Goal: Task Accomplishment & Management: Manage account settings

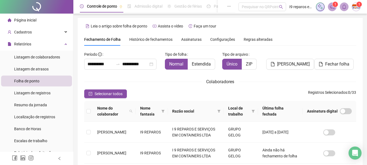
scroll to position [29, 0]
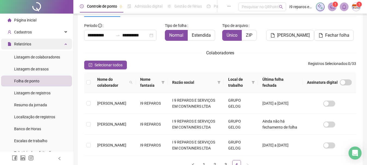
click at [63, 43] on div "Relatórios" at bounding box center [36, 44] width 71 height 11
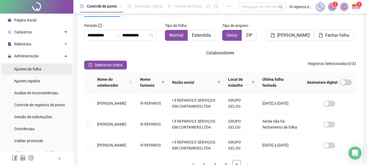
click at [33, 69] on span "Ajustes da folha" at bounding box center [27, 69] width 27 height 4
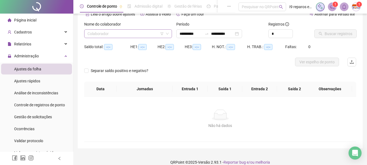
click at [103, 34] on input "search" at bounding box center [126, 34] width 76 height 8
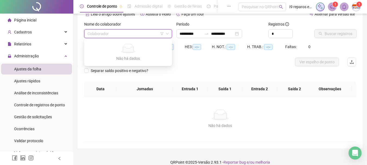
type input "**********"
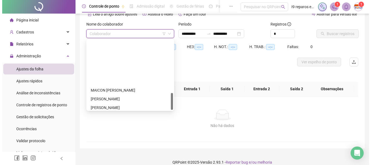
scroll to position [217, 0]
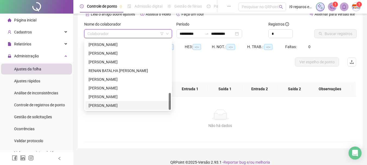
click at [110, 104] on div "[PERSON_NAME]" at bounding box center [128, 105] width 79 height 6
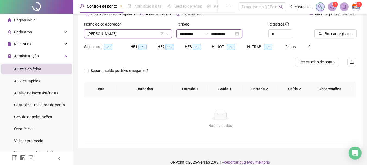
click at [183, 35] on input "**********" at bounding box center [191, 34] width 23 height 6
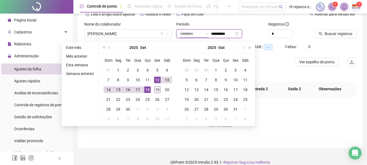
type input "**********"
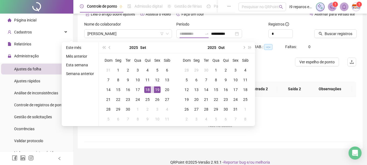
click at [154, 91] on div "19" at bounding box center [157, 89] width 7 height 7
type input "**********"
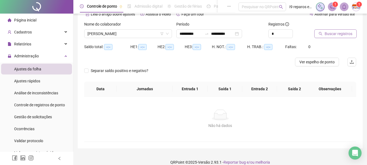
click at [326, 35] on span "Buscar registros" at bounding box center [339, 34] width 28 height 6
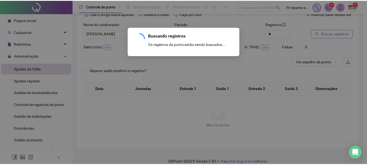
scroll to position [8, 0]
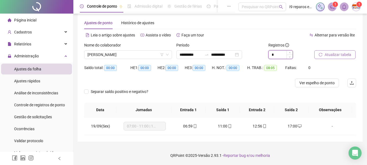
click at [279, 54] on input "*" at bounding box center [281, 55] width 24 height 8
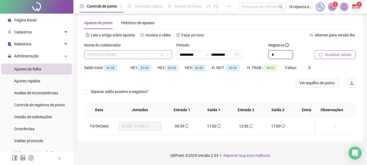
click at [98, 55] on span "[PERSON_NAME]" at bounding box center [128, 55] width 81 height 8
type input "*"
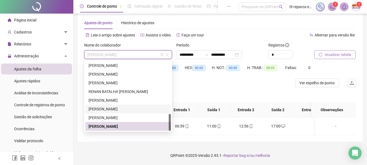
click at [106, 106] on div "[PERSON_NAME]" at bounding box center [128, 109] width 79 height 6
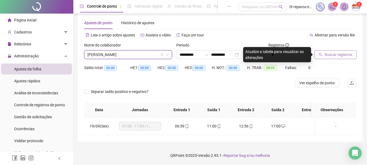
click at [345, 54] on span "Buscar registros" at bounding box center [339, 55] width 28 height 6
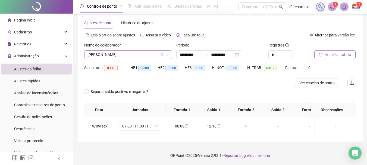
click at [145, 54] on span "[PERSON_NAME]" at bounding box center [128, 55] width 81 height 8
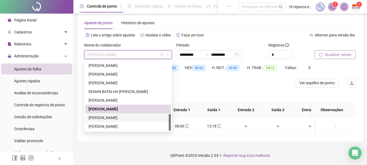
click at [107, 118] on div "[PERSON_NAME]" at bounding box center [128, 118] width 79 height 6
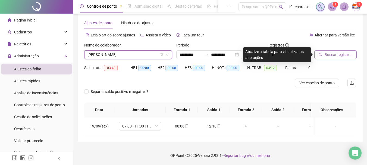
click at [336, 54] on span "Buscar registros" at bounding box center [339, 55] width 28 height 6
